Goal: Book appointment/travel/reservation

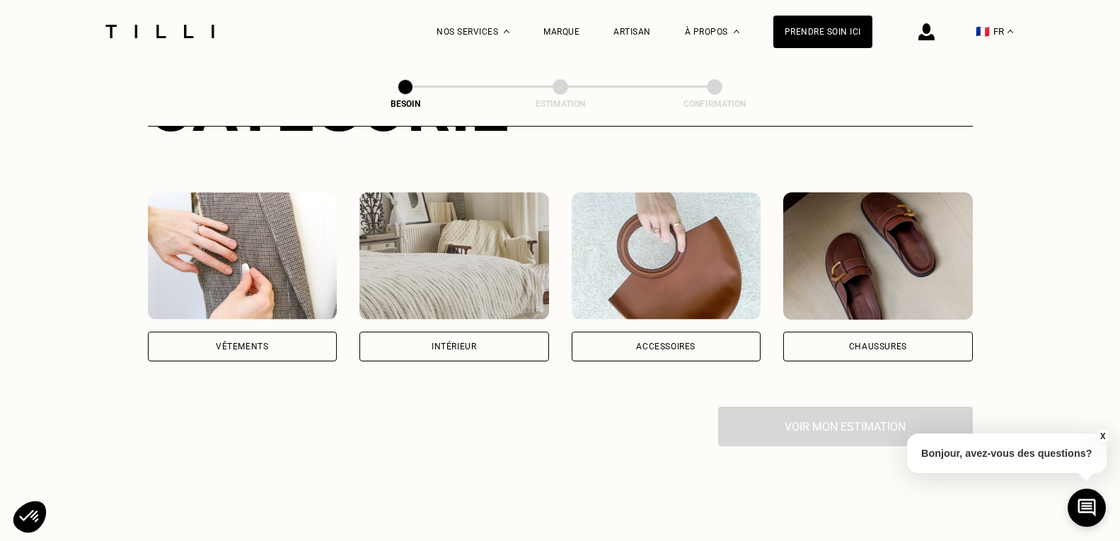
scroll to position [212, 0]
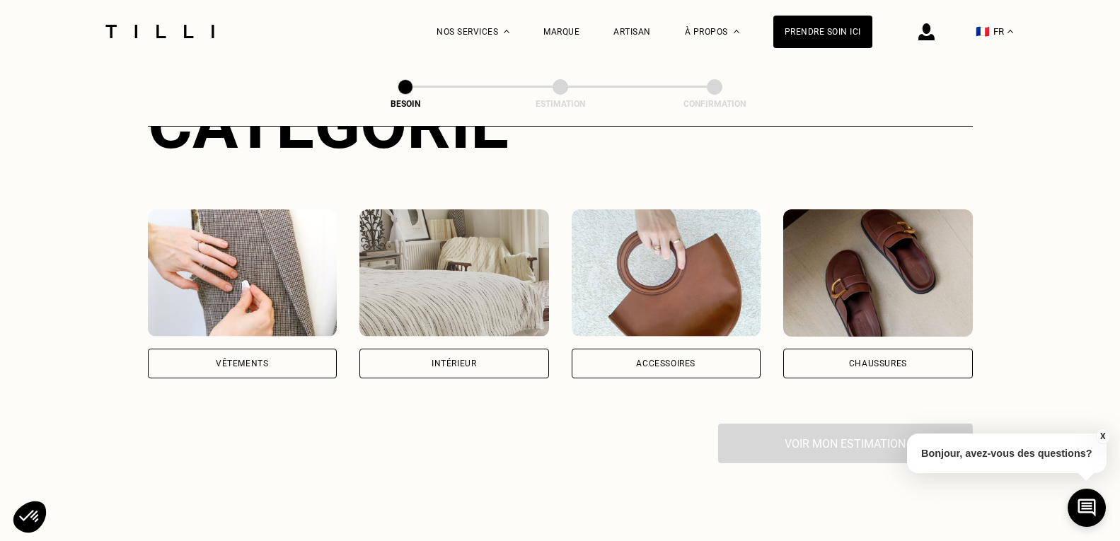
click at [250, 359] on div "Vêtements" at bounding box center [242, 363] width 52 height 8
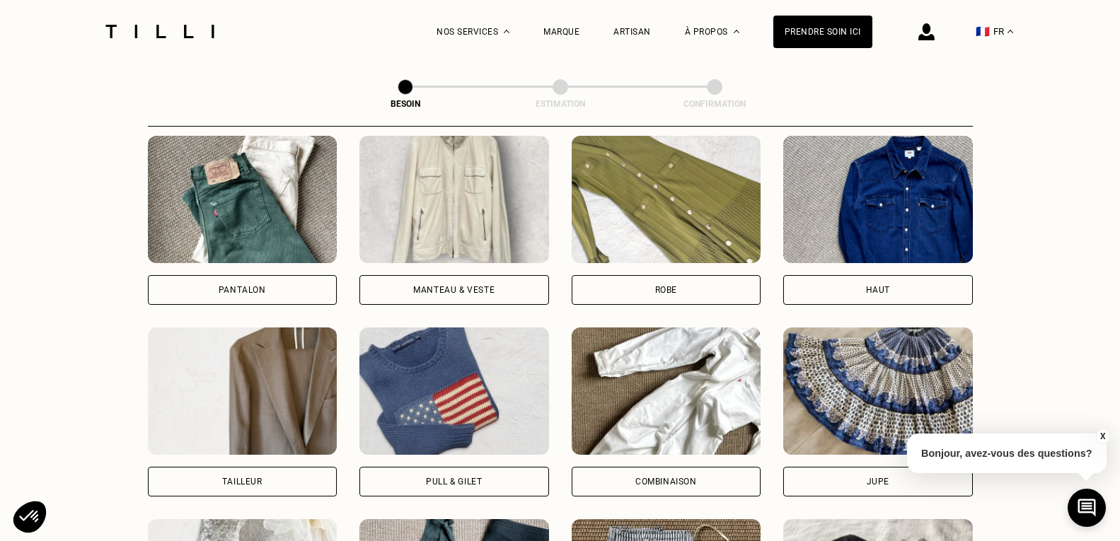
scroll to position [676, 0]
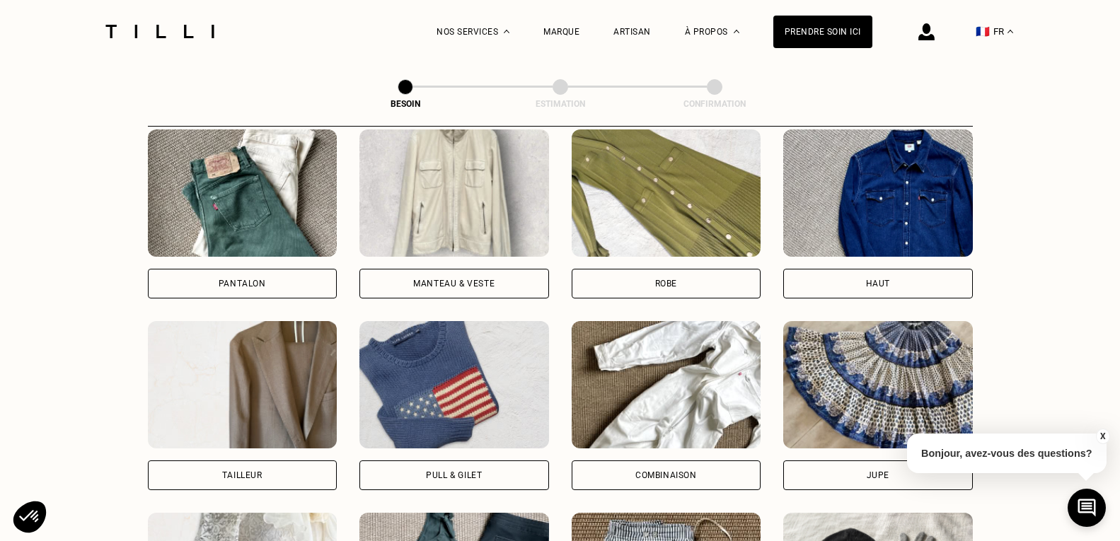
click at [255, 279] on div "Pantalon" at bounding box center [242, 283] width 47 height 8
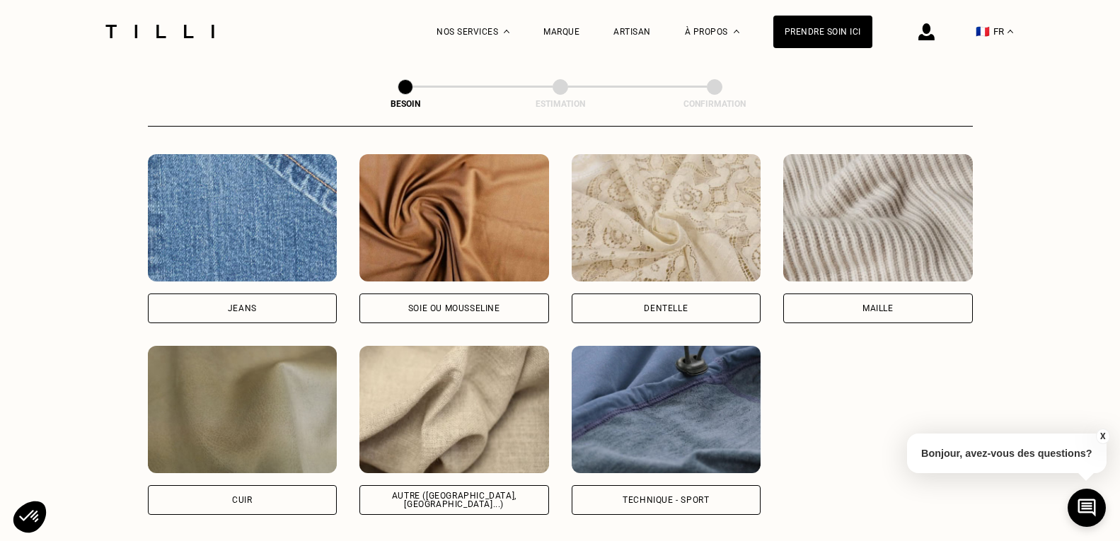
scroll to position [1515, 0]
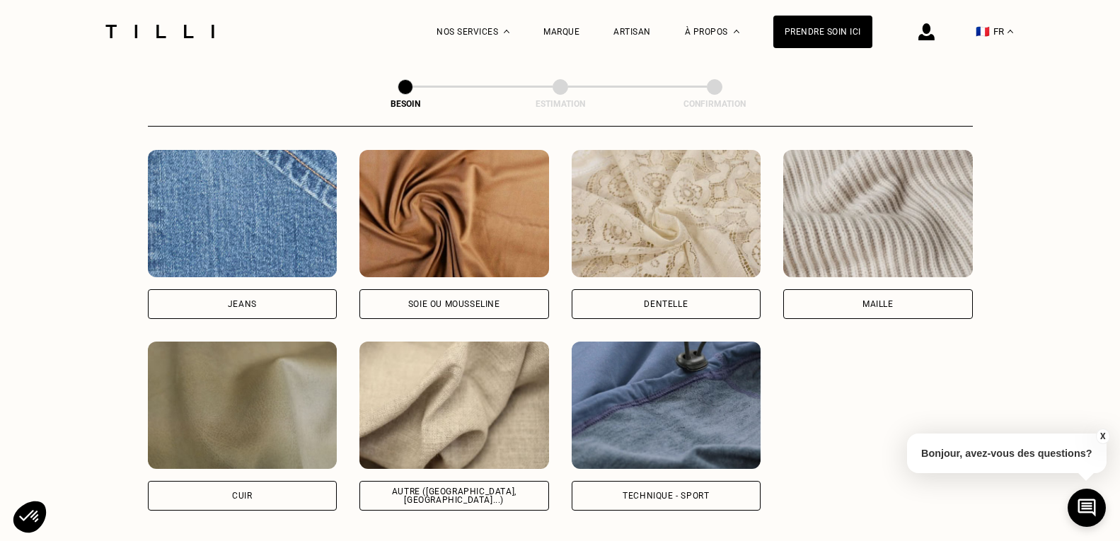
click at [458, 489] on div "Autre ([GEOGRAPHIC_DATA], [GEOGRAPHIC_DATA]...)" at bounding box center [453, 495] width 165 height 17
select select "FR"
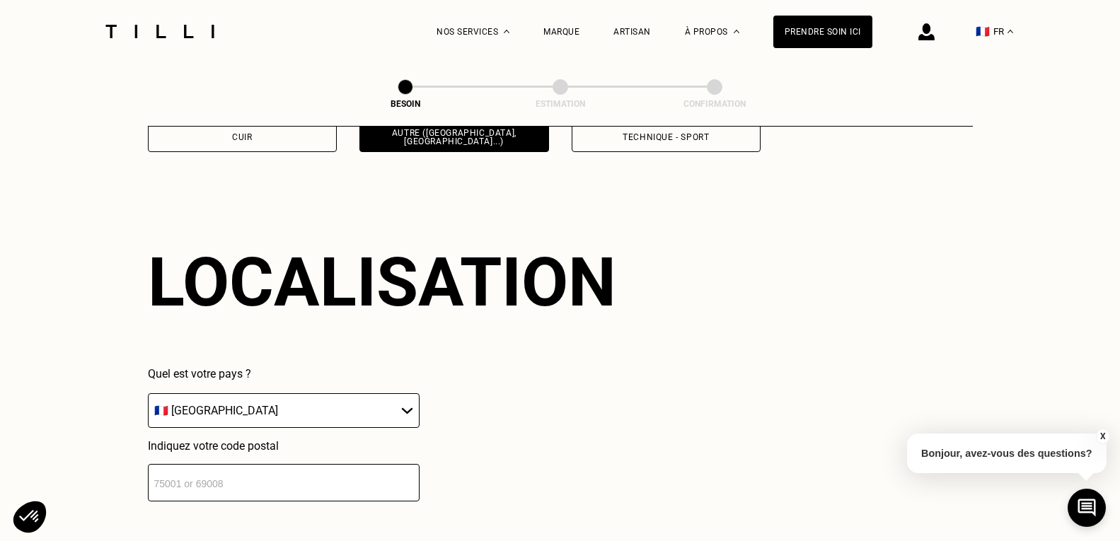
scroll to position [1902, 0]
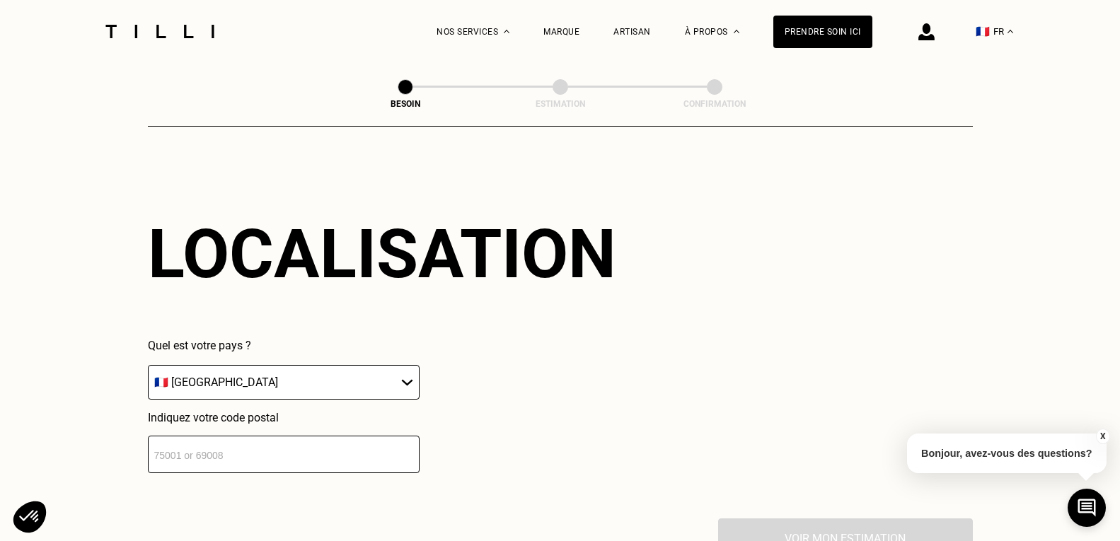
click at [301, 438] on input "number" at bounding box center [284, 454] width 272 height 37
type input "92110"
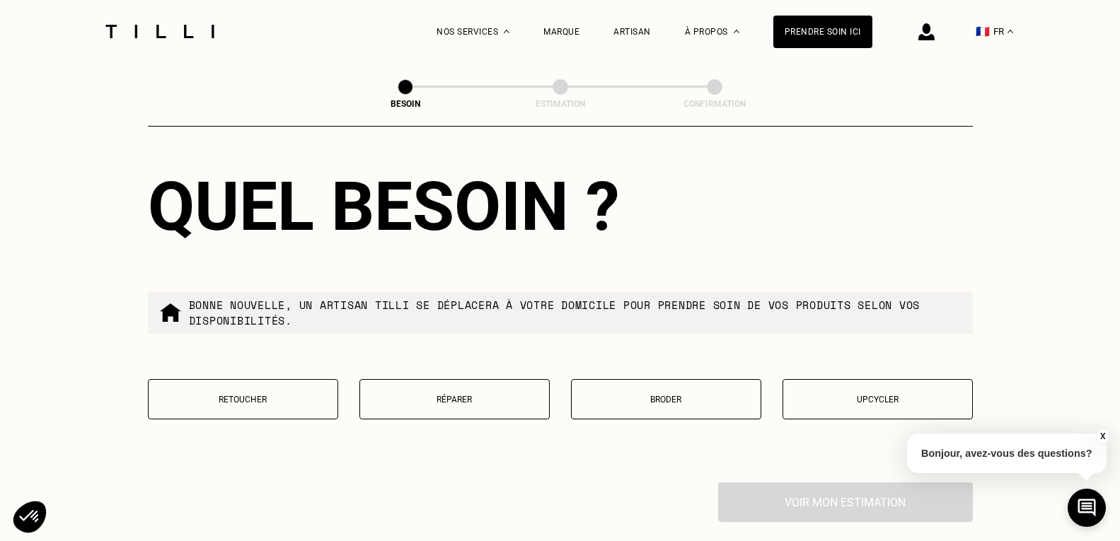
scroll to position [2324, 0]
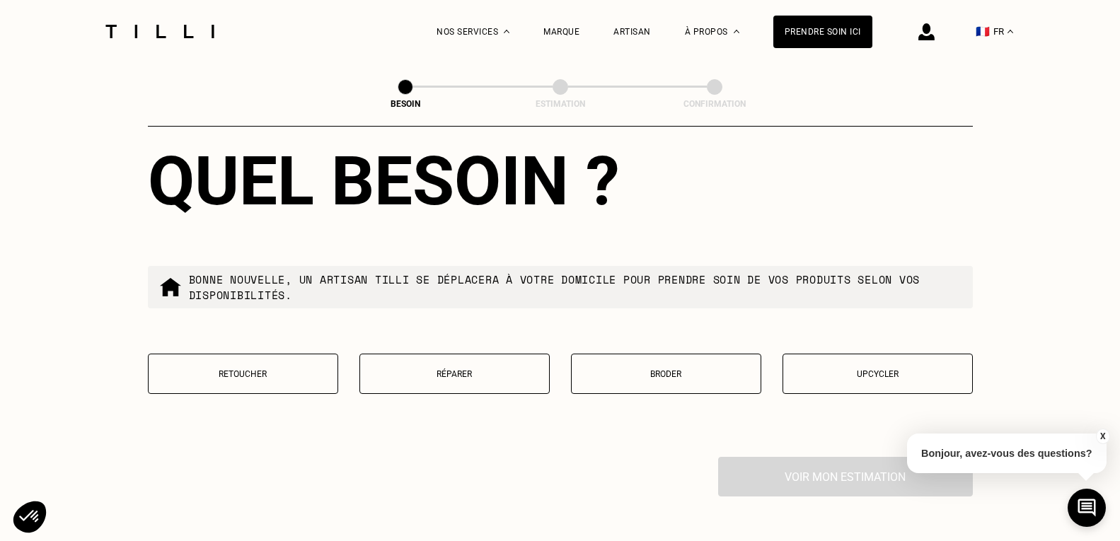
click at [448, 369] on p "Réparer" at bounding box center [454, 374] width 175 height 10
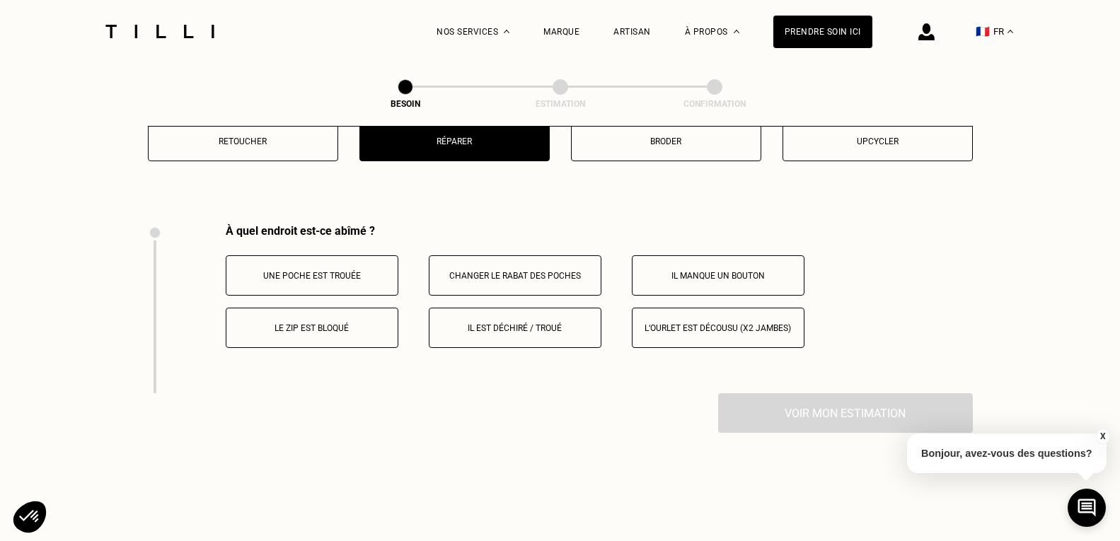
scroll to position [2616, 0]
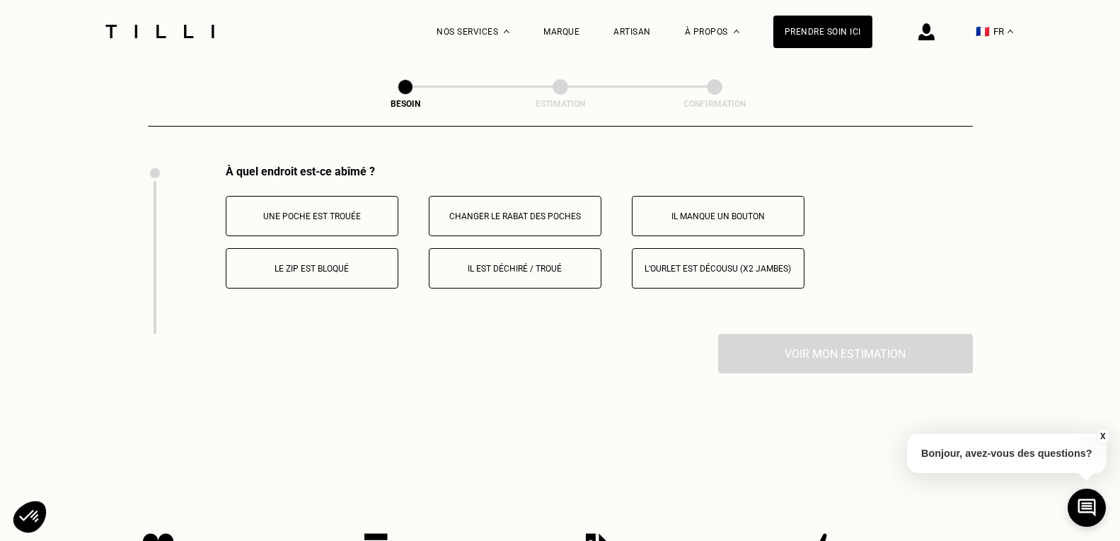
click at [529, 268] on button "Il est déchiré / troué" at bounding box center [515, 268] width 173 height 40
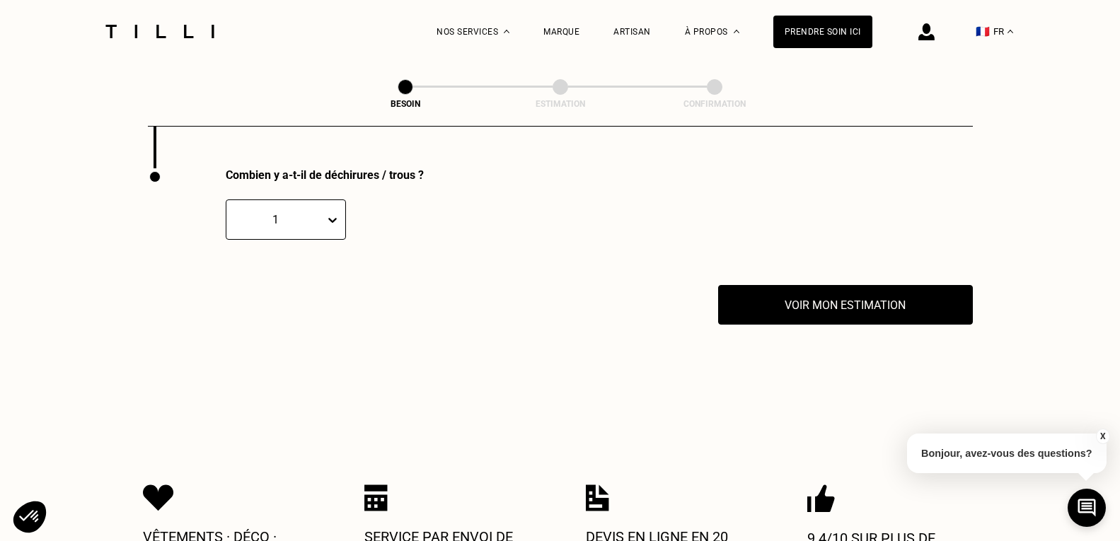
scroll to position [2785, 0]
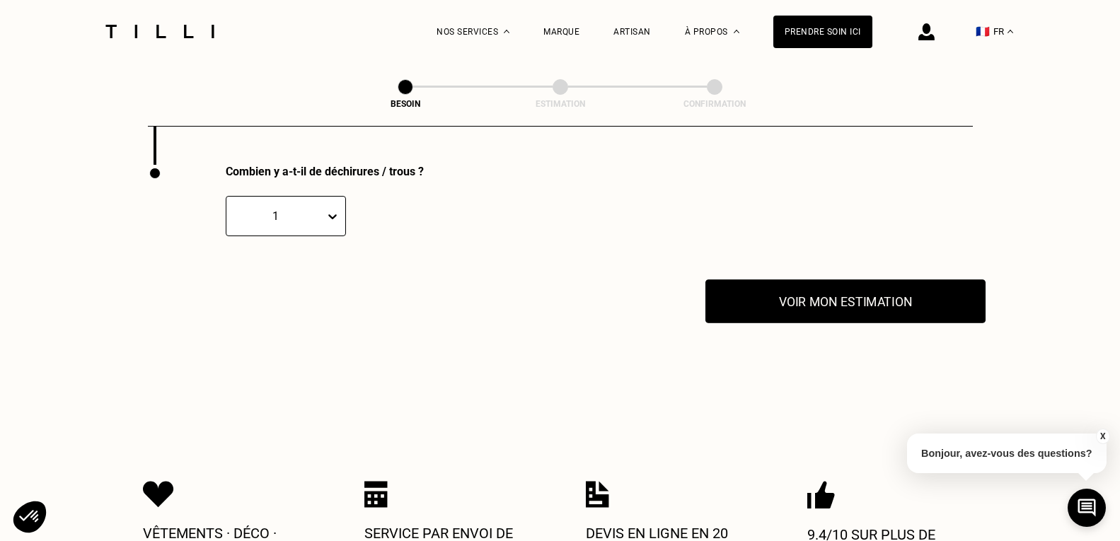
click at [795, 309] on button "Voir mon estimation" at bounding box center [845, 301] width 280 height 44
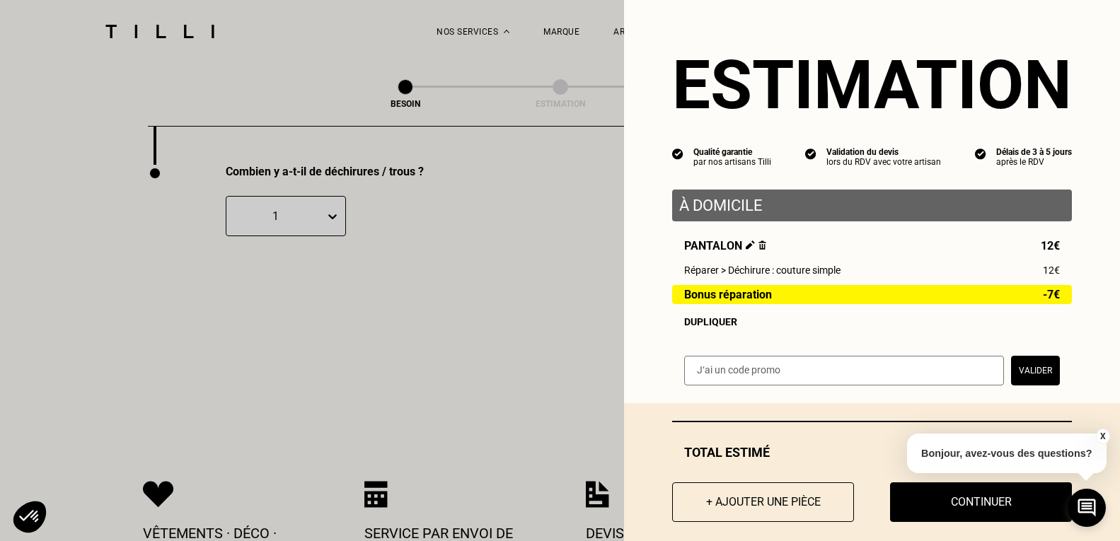
scroll to position [22, 0]
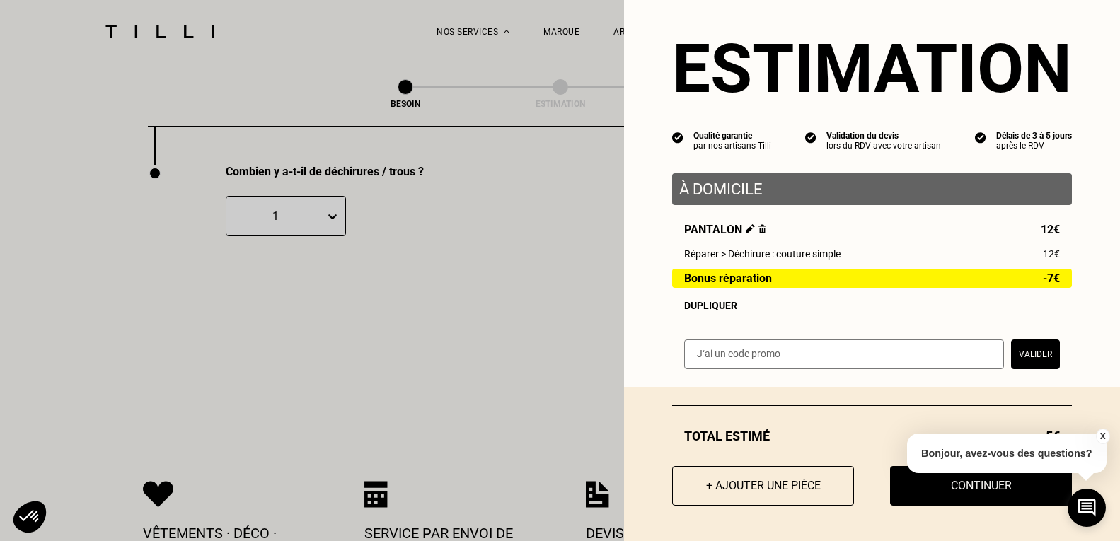
click at [1100, 436] on button "X" at bounding box center [1102, 437] width 14 height 16
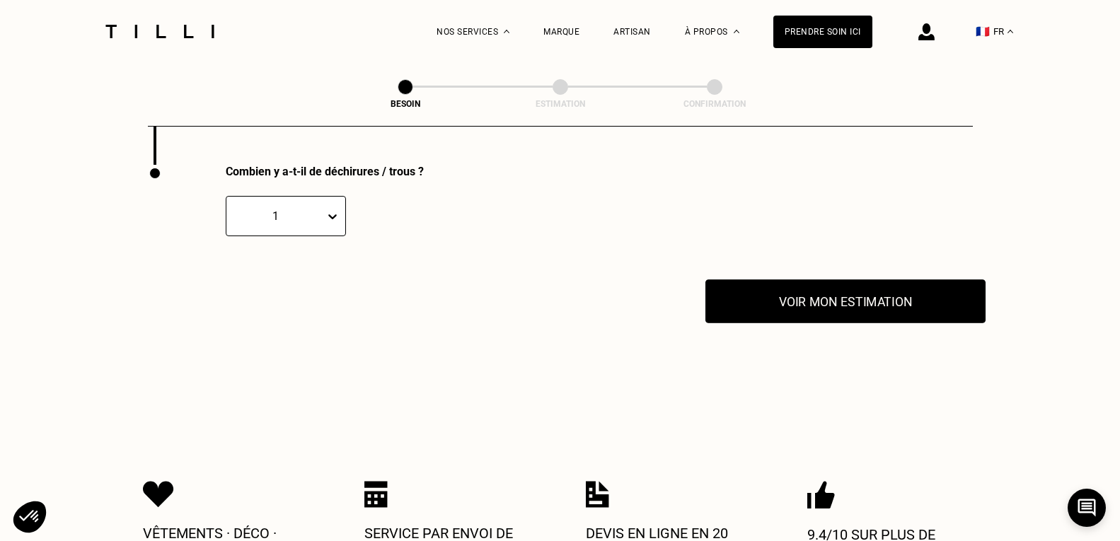
click at [851, 288] on button "Voir mon estimation" at bounding box center [845, 301] width 280 height 44
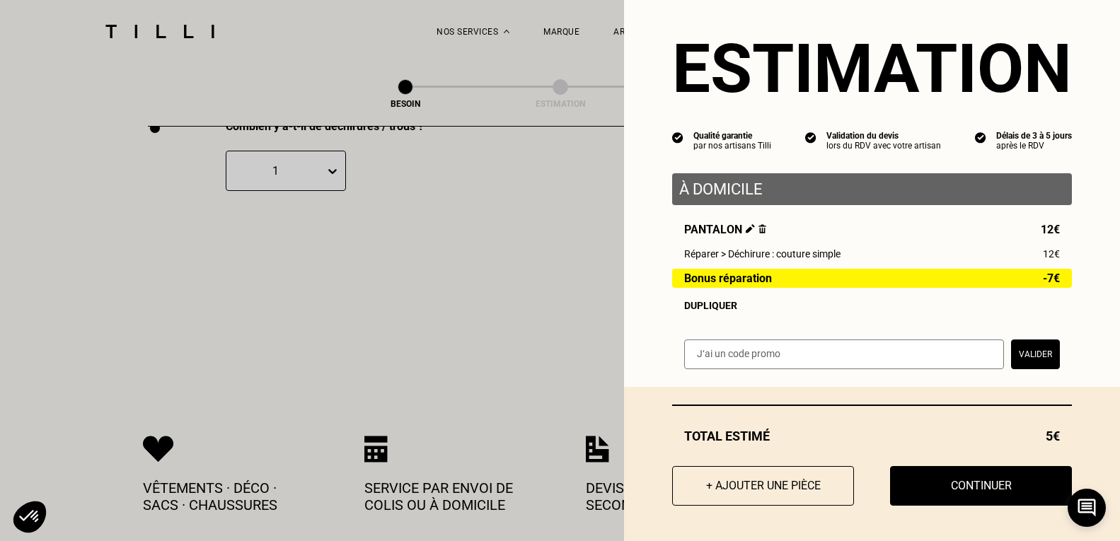
scroll to position [2856, 0]
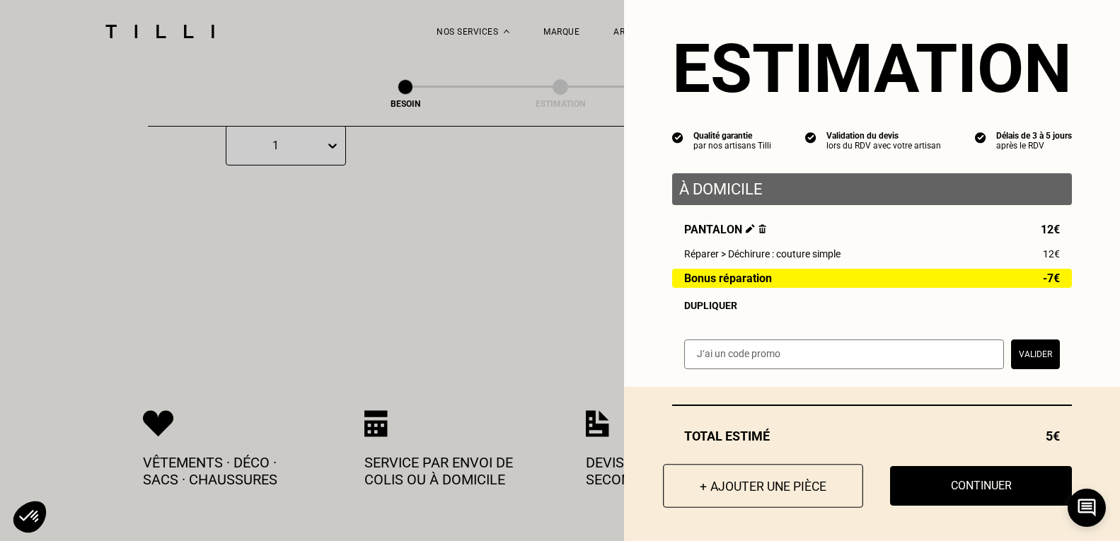
click at [731, 480] on button "+ Ajouter une pièce" at bounding box center [763, 486] width 200 height 44
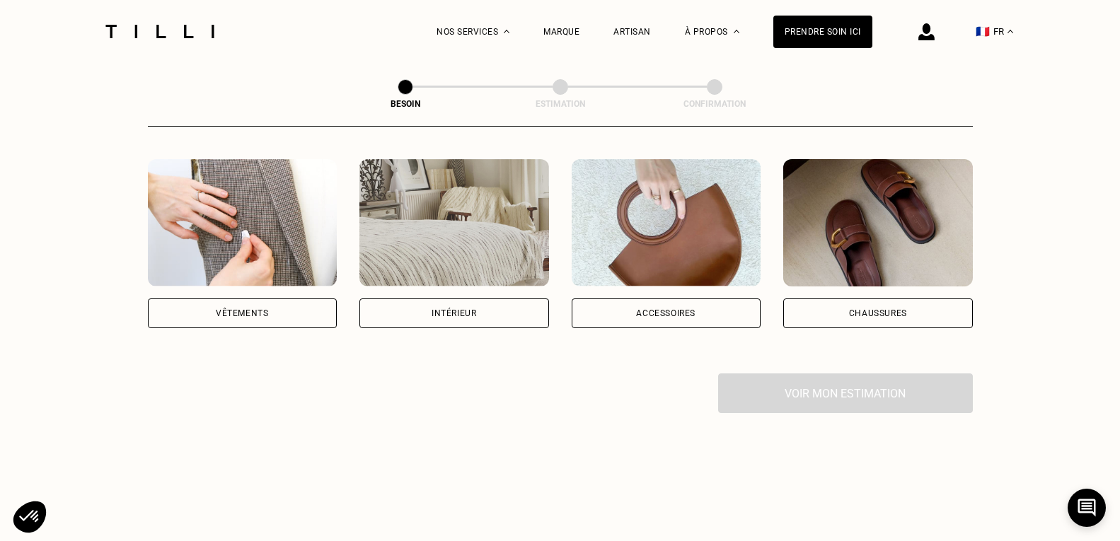
scroll to position [283, 0]
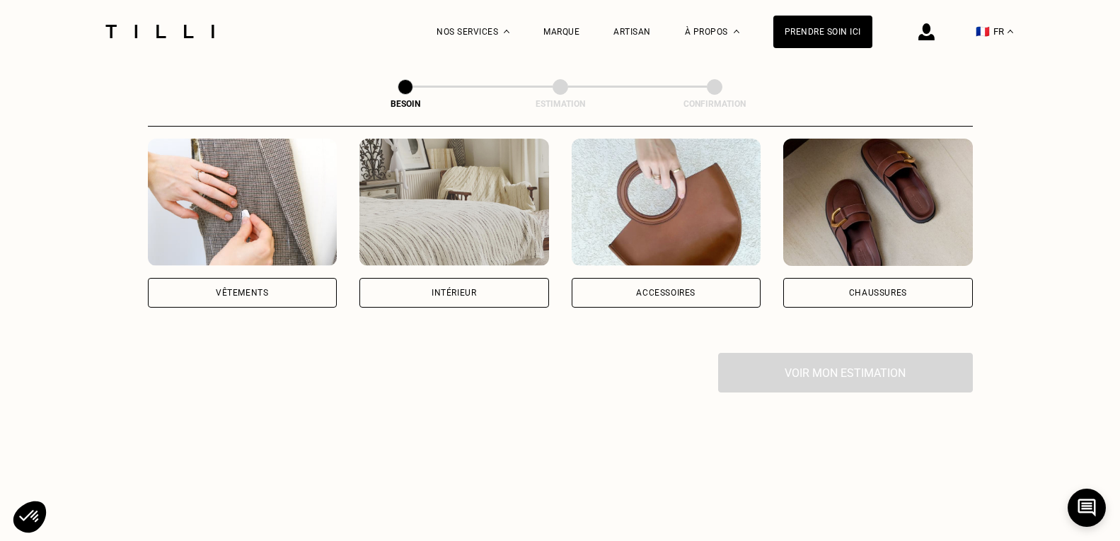
click at [298, 216] on img at bounding box center [243, 202] width 190 height 127
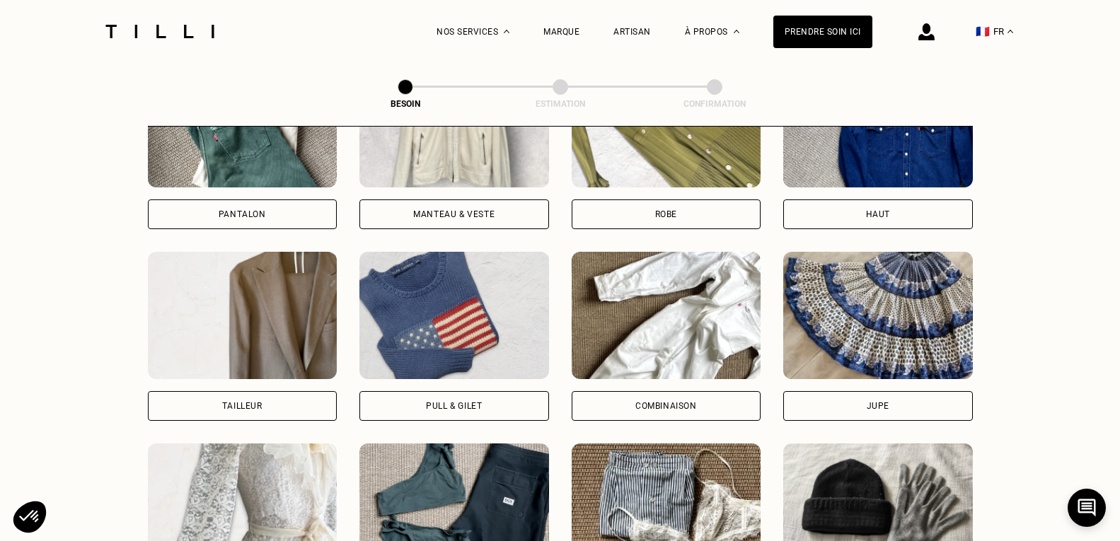
scroll to position [675, 0]
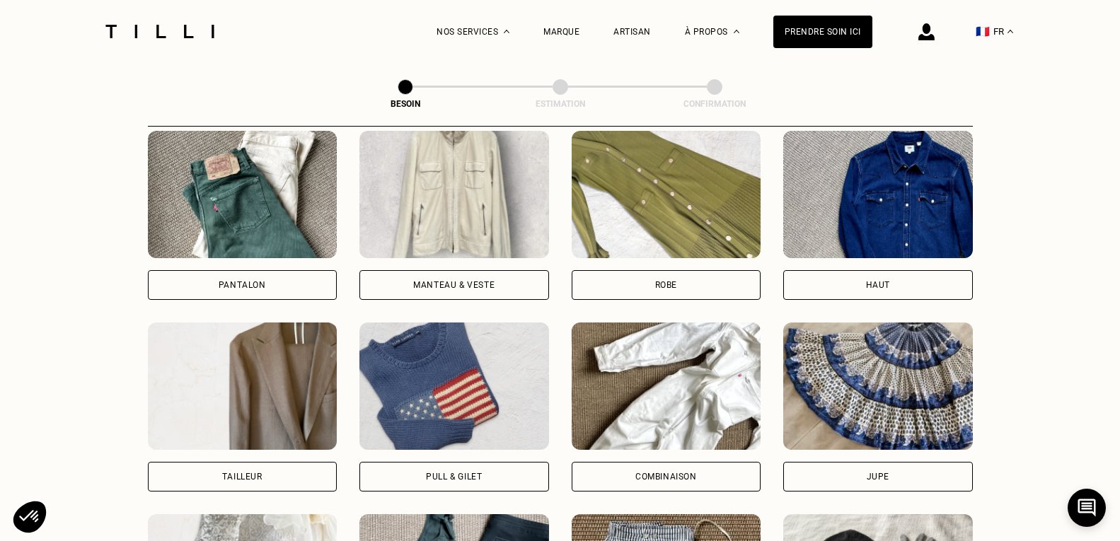
click at [673, 270] on div "Robe" at bounding box center [666, 285] width 190 height 30
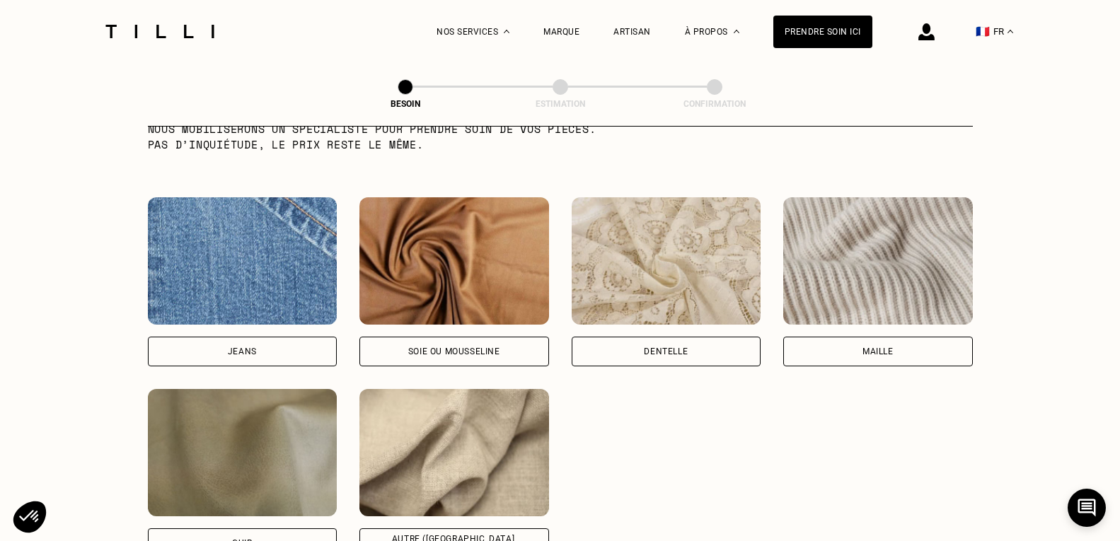
scroll to position [1515, 0]
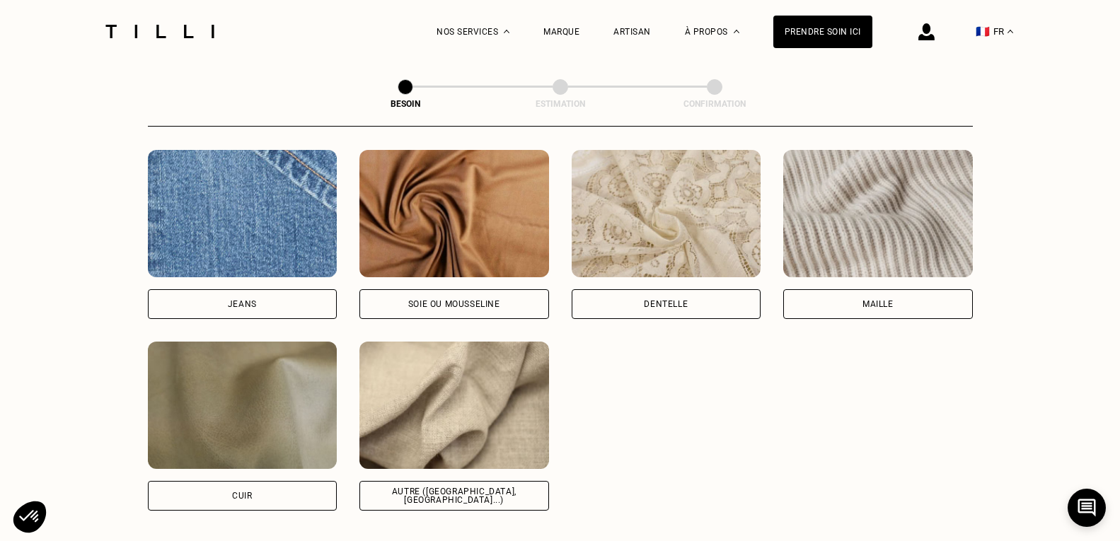
click at [393, 289] on div "Soie ou mousseline" at bounding box center [454, 304] width 190 height 30
select select "FR"
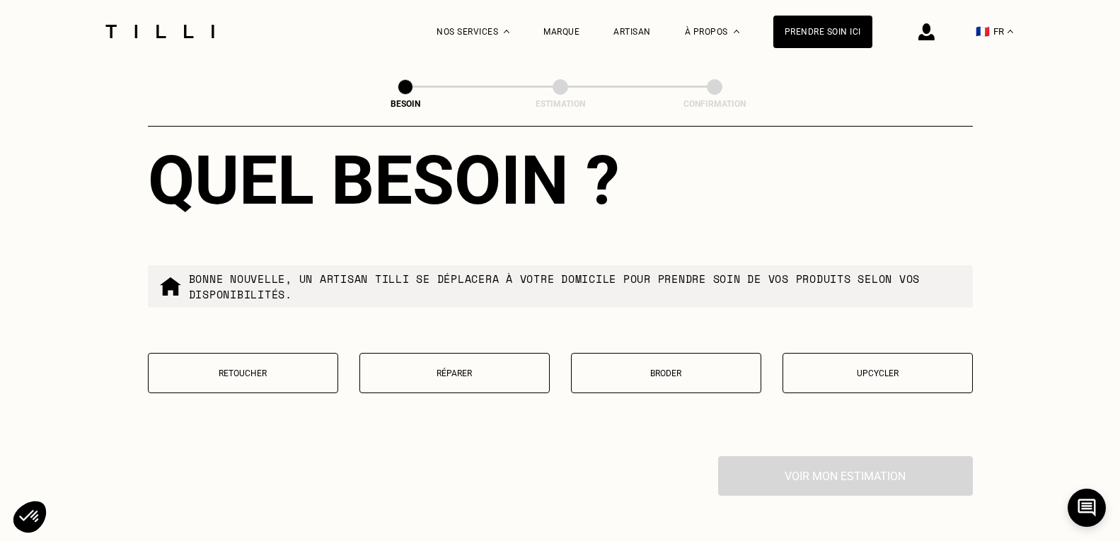
scroll to position [2326, 0]
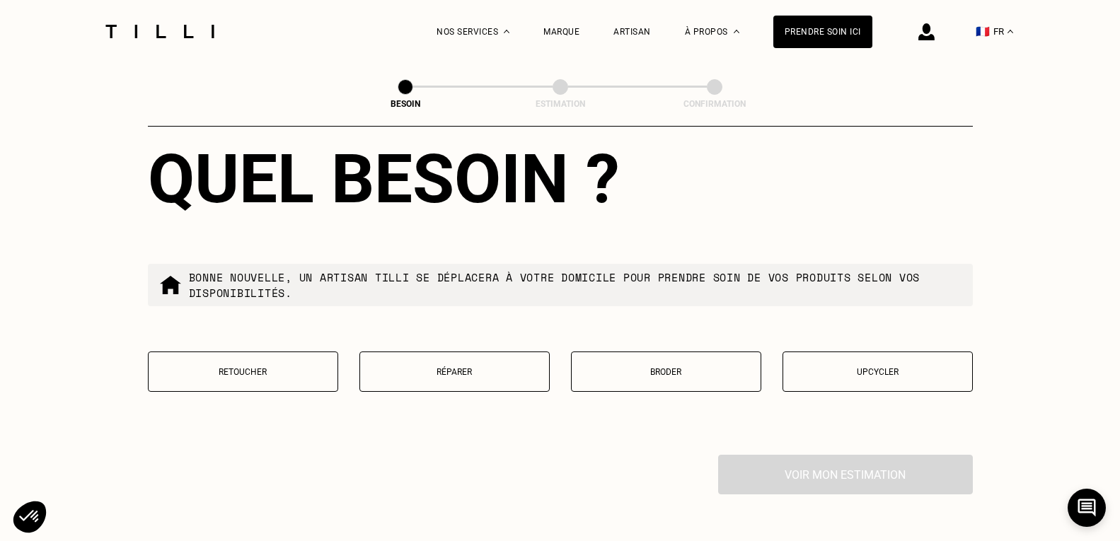
click at [416, 372] on button "Réparer" at bounding box center [454, 372] width 190 height 40
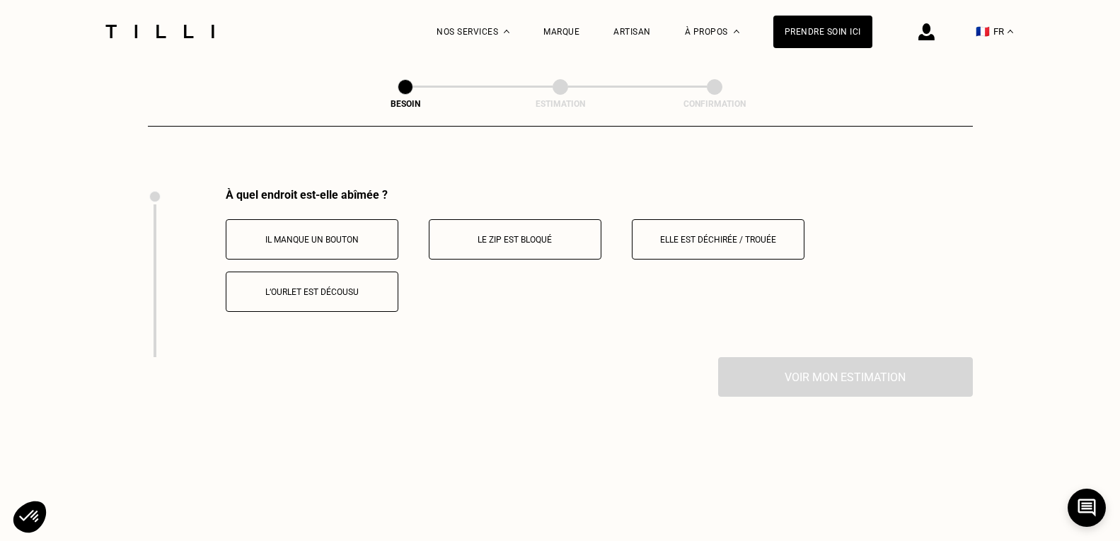
scroll to position [2609, 0]
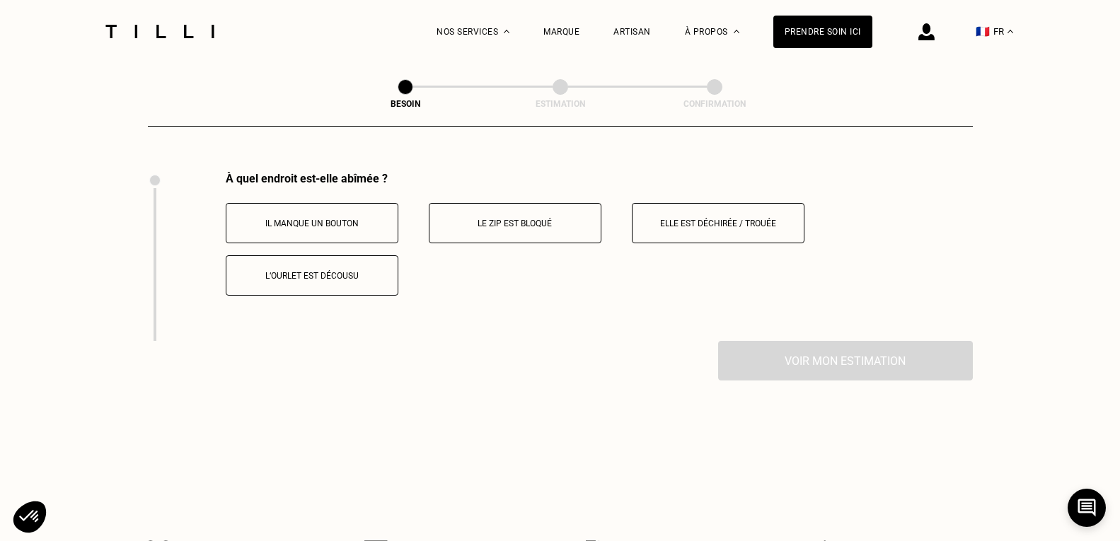
click at [299, 219] on p "Il manque un bouton" at bounding box center [311, 224] width 157 height 10
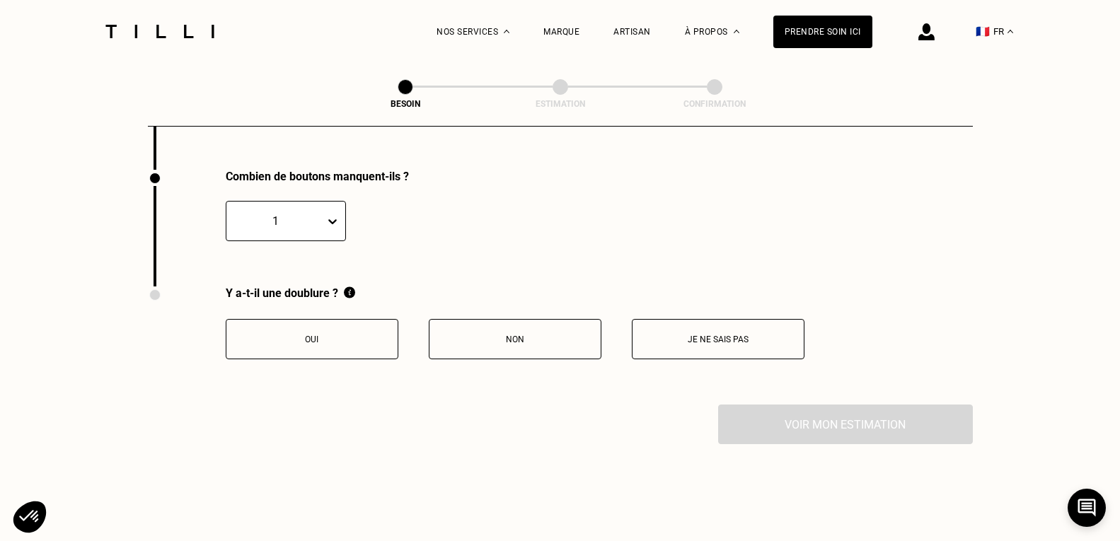
scroll to position [2785, 0]
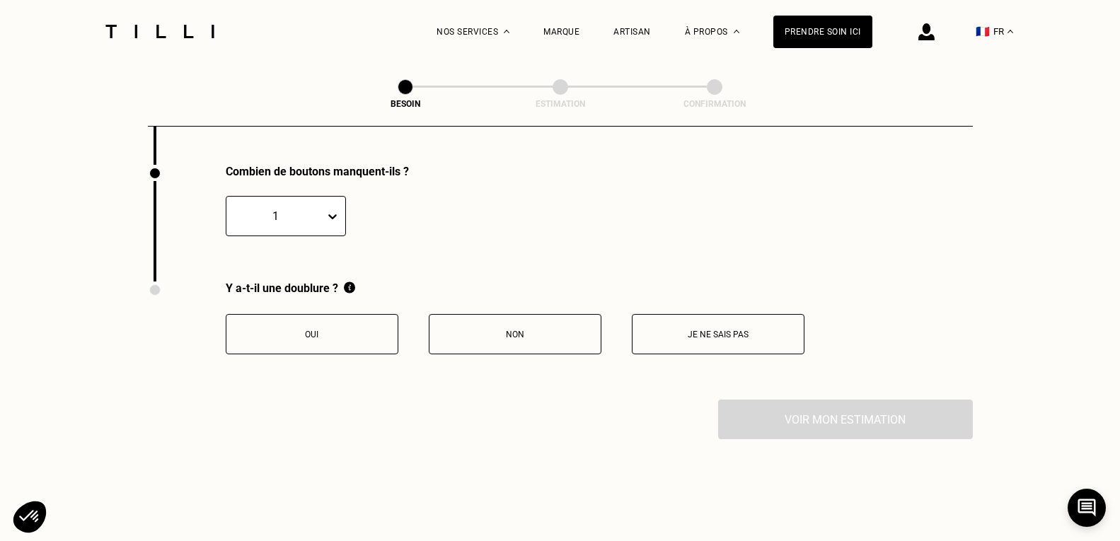
click at [483, 335] on button "Non" at bounding box center [515, 334] width 173 height 40
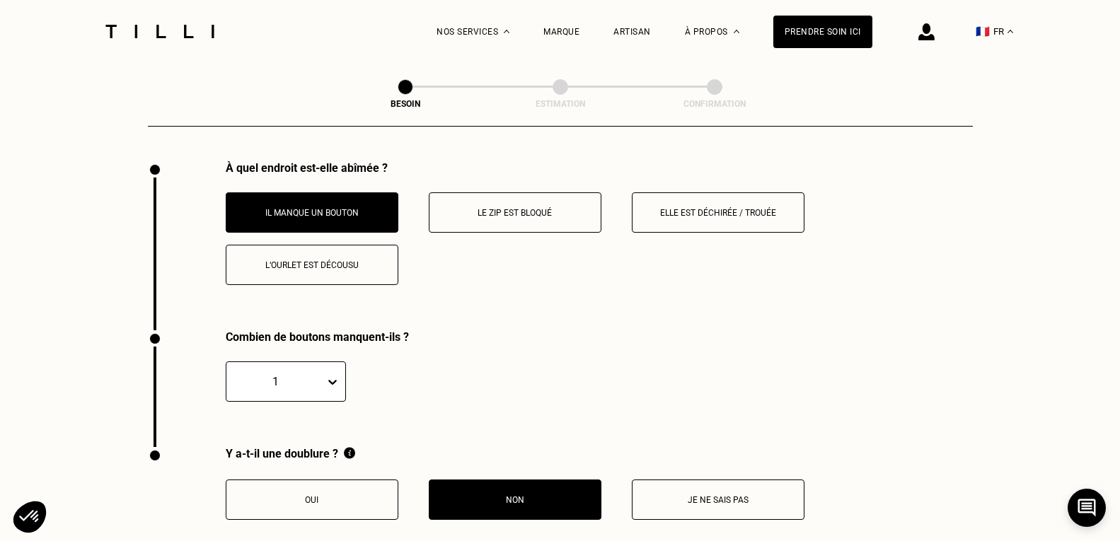
scroll to position [2573, 0]
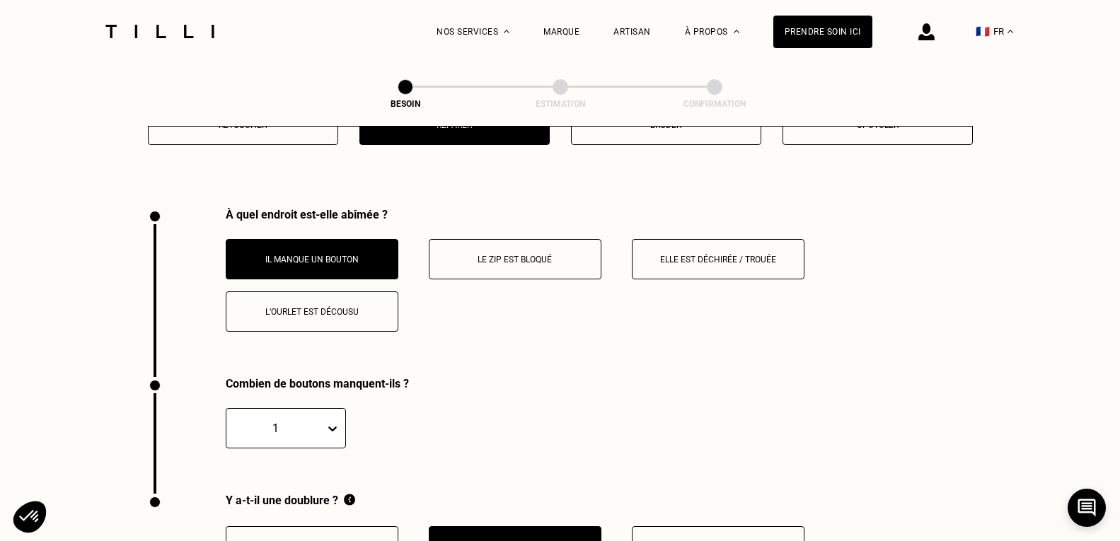
click at [691, 265] on button "Elle est déchirée / trouée" at bounding box center [718, 259] width 173 height 40
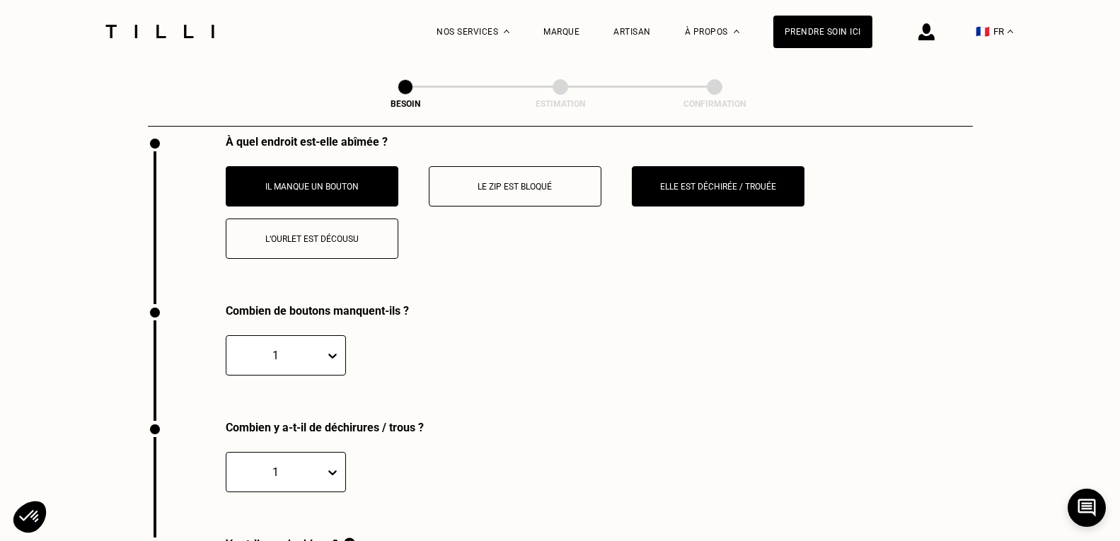
scroll to position [2644, 0]
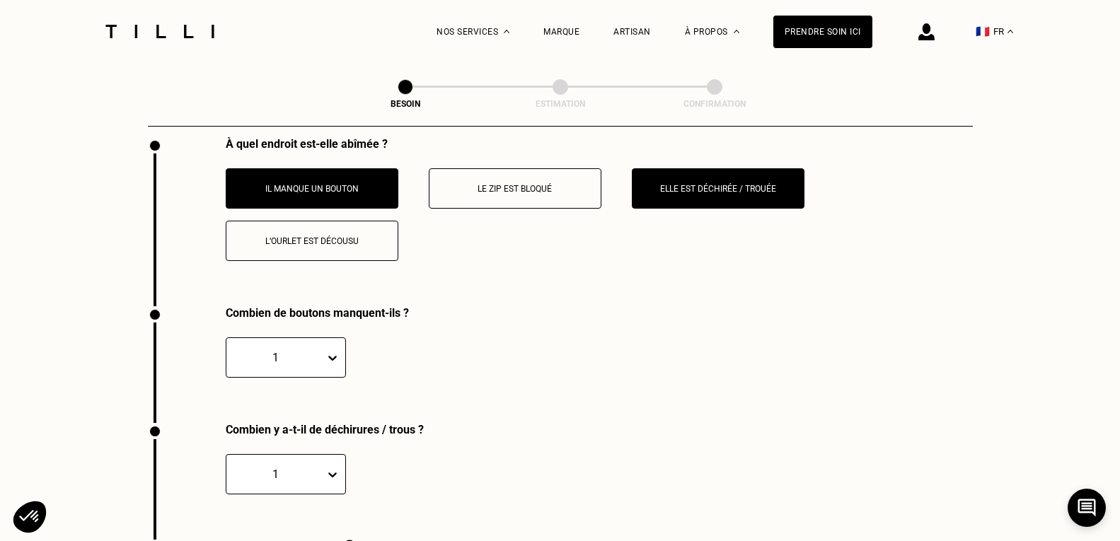
click at [335, 176] on button "Il manque un bouton" at bounding box center [312, 188] width 173 height 40
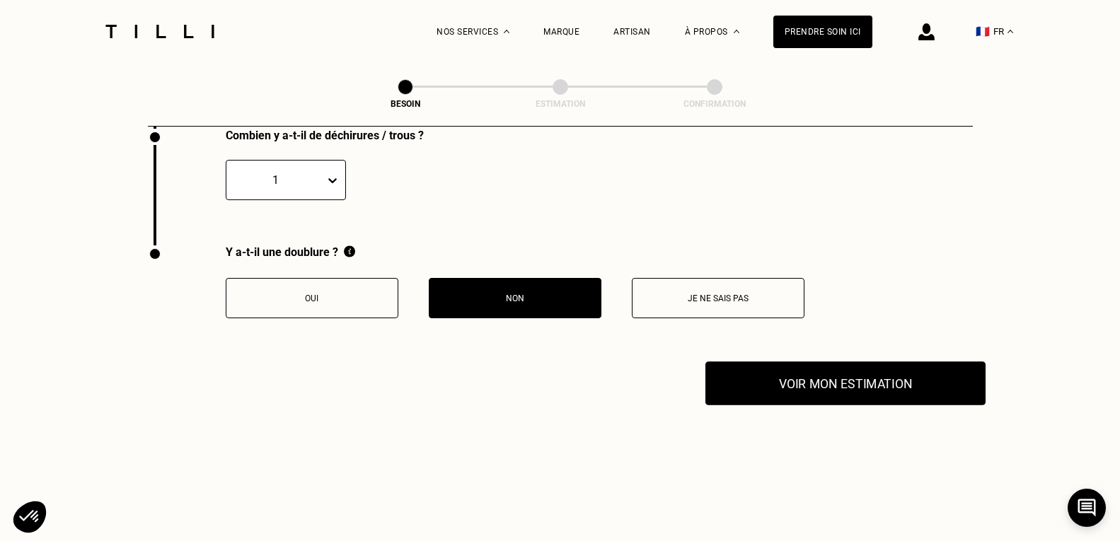
scroll to position [2822, 0]
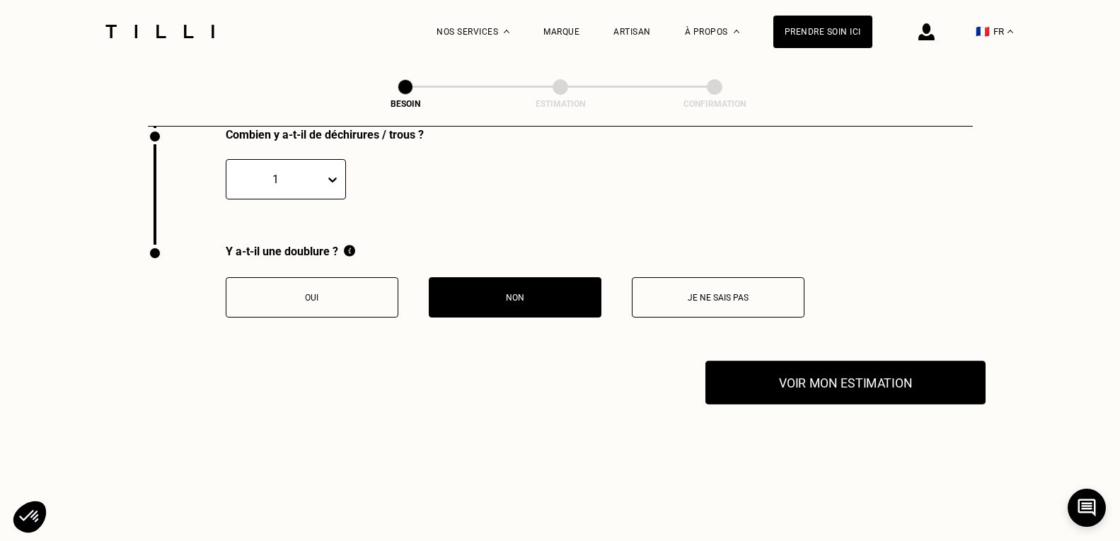
click at [796, 368] on button "Voir mon estimation" at bounding box center [845, 383] width 280 height 44
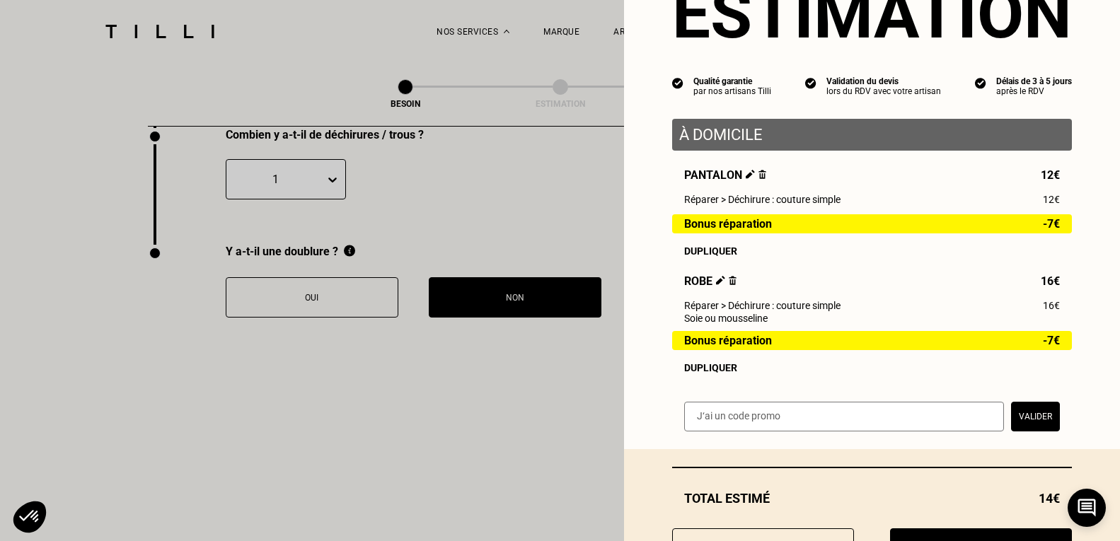
scroll to position [141, 0]
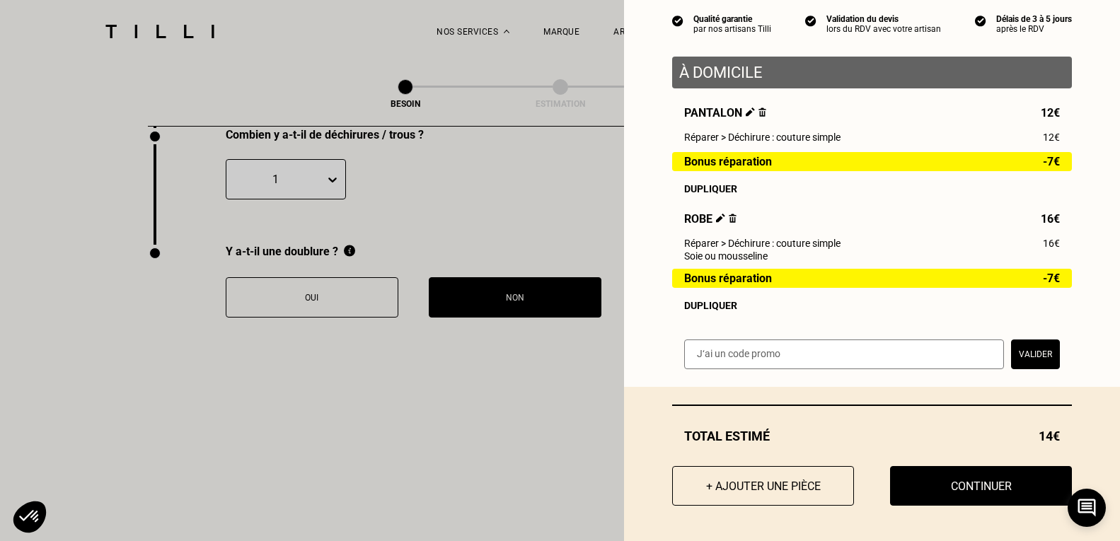
click at [961, 479] on button "Continuer" at bounding box center [981, 486] width 182 height 40
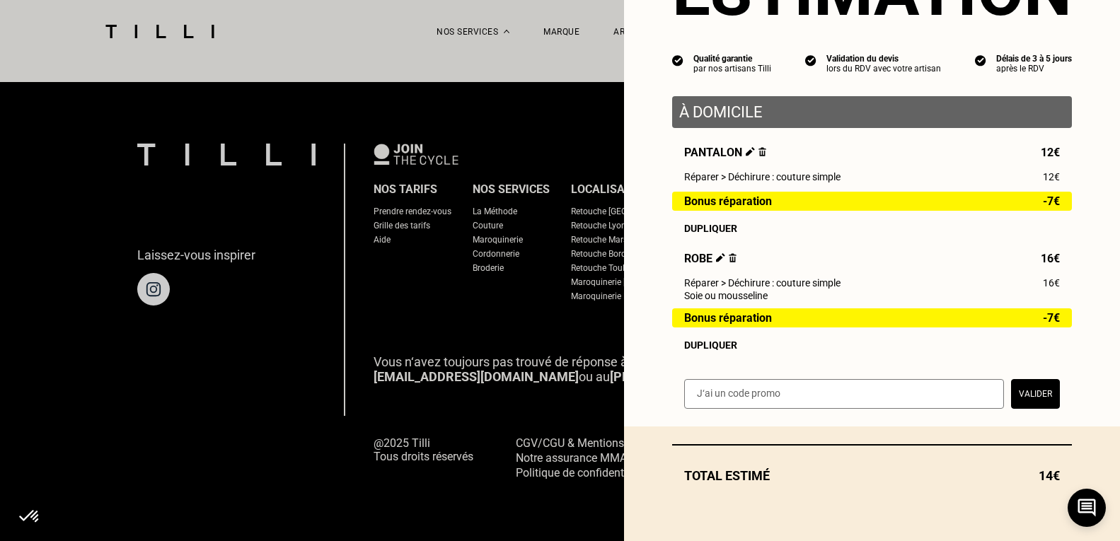
scroll to position [892, 0]
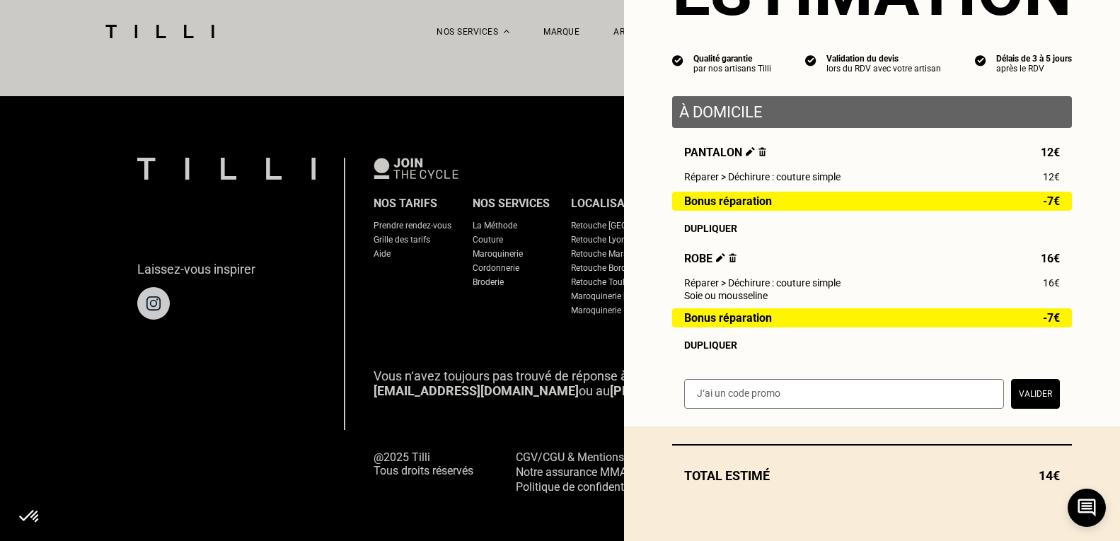
scroll to position [101, 0]
select select "FR"
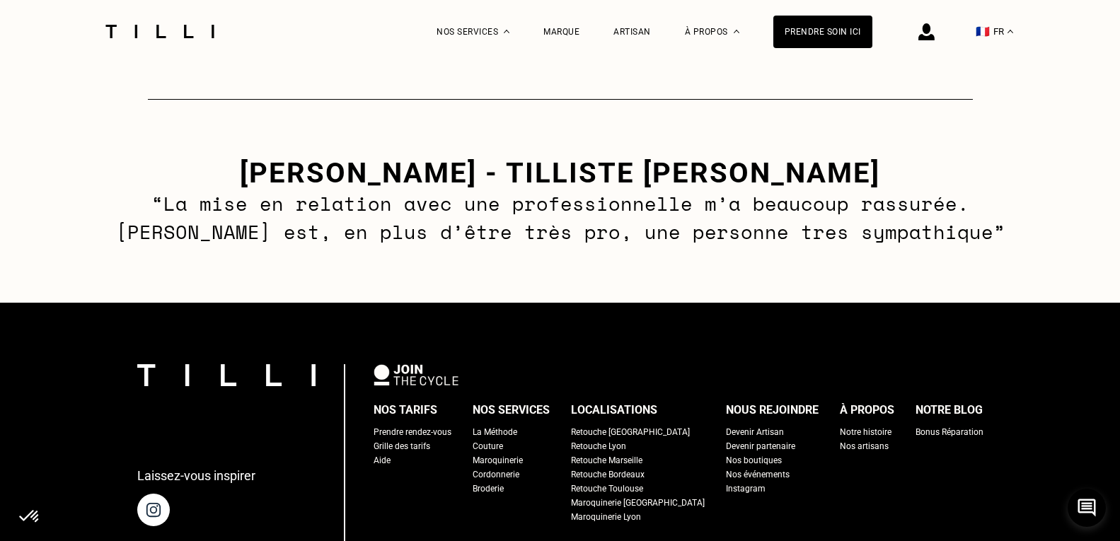
scroll to position [2060, 0]
